Goal: Information Seeking & Learning: Learn about a topic

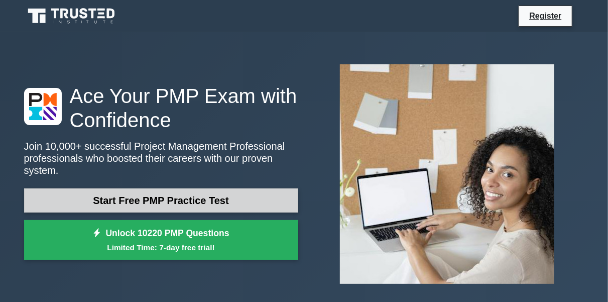
click at [221, 192] on link "Start Free PMP Practice Test" at bounding box center [161, 200] width 274 height 24
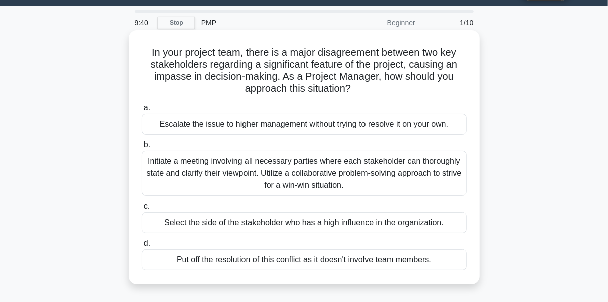
scroll to position [27, 0]
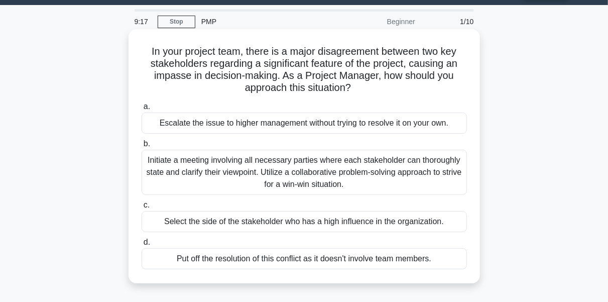
click at [279, 156] on div "Initiate a meeting involving all necessary parties where each stakeholder can t…" at bounding box center [305, 172] width 326 height 45
click at [142, 147] on input "b. Initiate a meeting involving all necessary parties where each stakeholder ca…" at bounding box center [142, 144] width 0 height 7
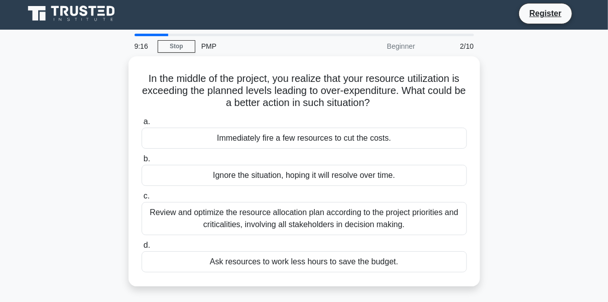
scroll to position [0, 0]
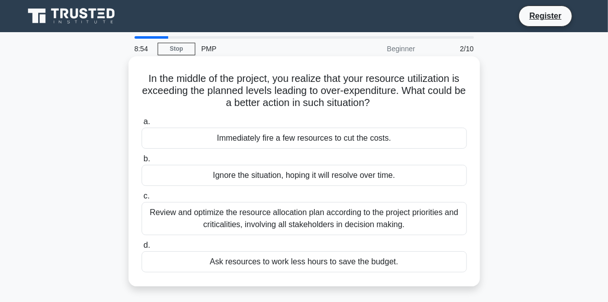
click at [309, 222] on div "Review and optimize the resource allocation plan according to the project prior…" at bounding box center [305, 218] width 326 height 33
click at [142, 199] on input "c. Review and optimize the resource allocation plan according to the project pr…" at bounding box center [142, 196] width 0 height 7
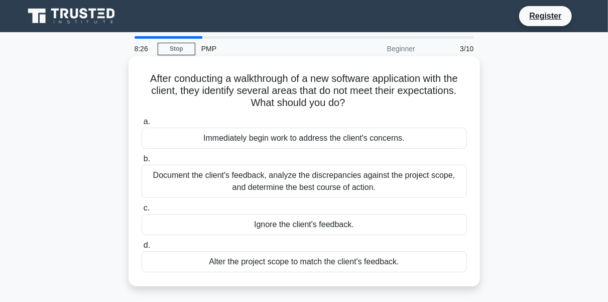
click at [336, 183] on div "Document the client's feedback, analyze the discrepancies against the project s…" at bounding box center [305, 181] width 326 height 33
click at [142, 162] on input "b. Document the client's feedback, analyze the discrepancies against the projec…" at bounding box center [142, 159] width 0 height 7
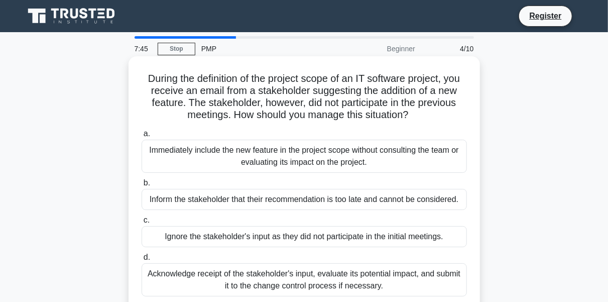
click at [313, 282] on div "Acknowledge receipt of the stakeholder's input, evaluate its potential impact, …" at bounding box center [305, 279] width 326 height 33
click at [142, 261] on input "d. Acknowledge receipt of the stakeholder's input, evaluate its potential impac…" at bounding box center [142, 257] width 0 height 7
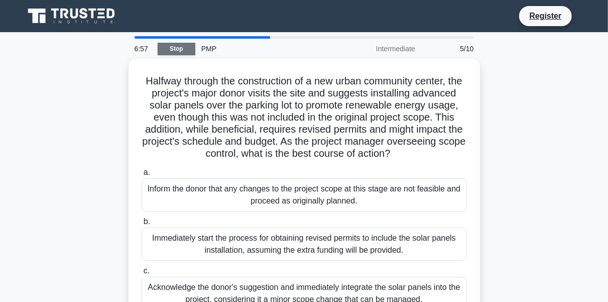
click at [173, 50] on link "Stop" at bounding box center [177, 49] width 38 height 13
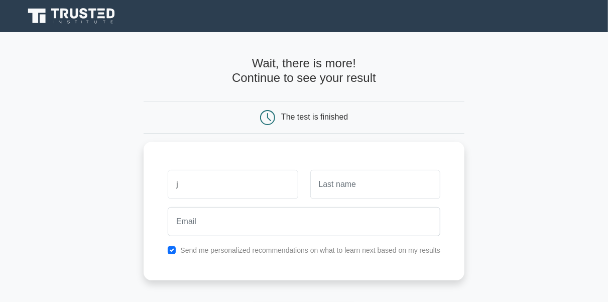
type input "j"
type input "d"
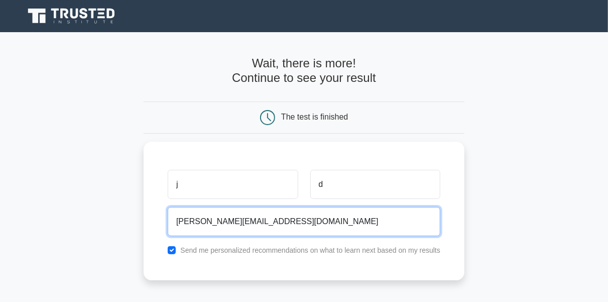
type input "[PERSON_NAME][EMAIL_ADDRESS][DOMAIN_NAME]"
